Goal: Go to known website: Access a specific website the user already knows

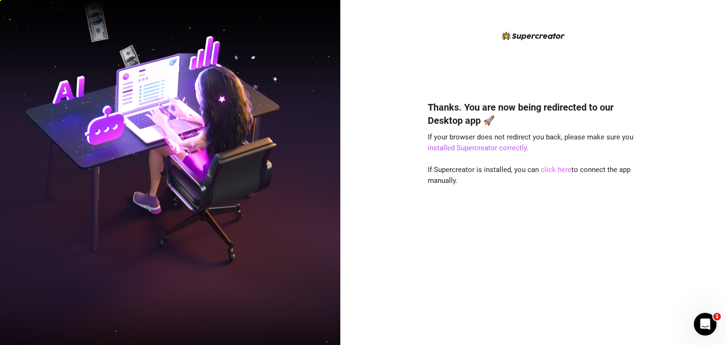
click at [555, 173] on link "click here" at bounding box center [556, 169] width 31 height 9
click at [551, 176] on div "Thanks. You are now being redirected to our Desktop app 🚀 If your browser does …" at bounding box center [533, 209] width 211 height 242
click at [555, 171] on link "click here" at bounding box center [556, 169] width 31 height 9
